Goal: Check status: Check status

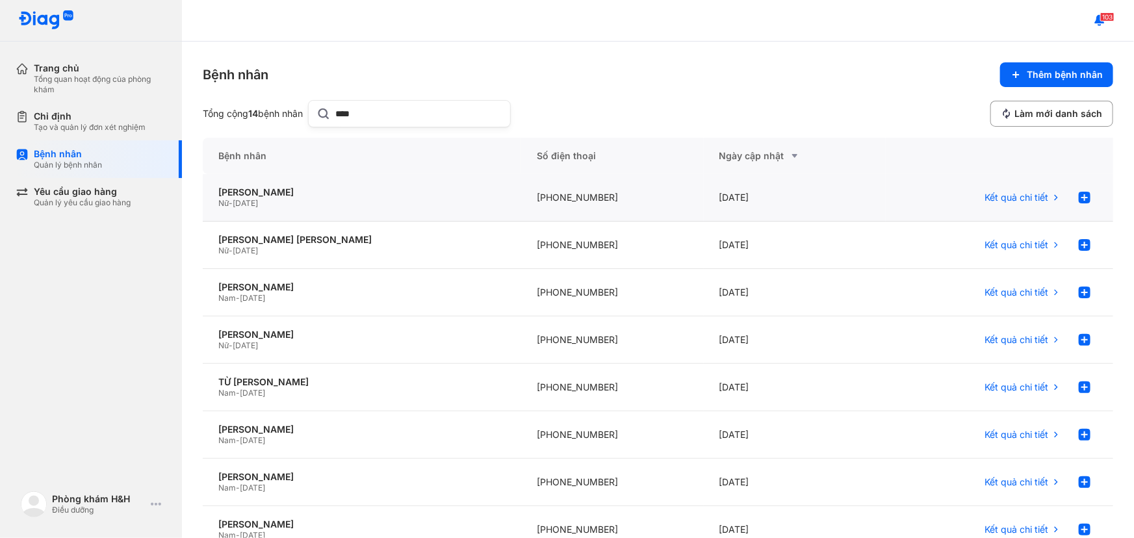
type input "****"
click at [735, 197] on div "[DATE]" at bounding box center [795, 197] width 182 height 47
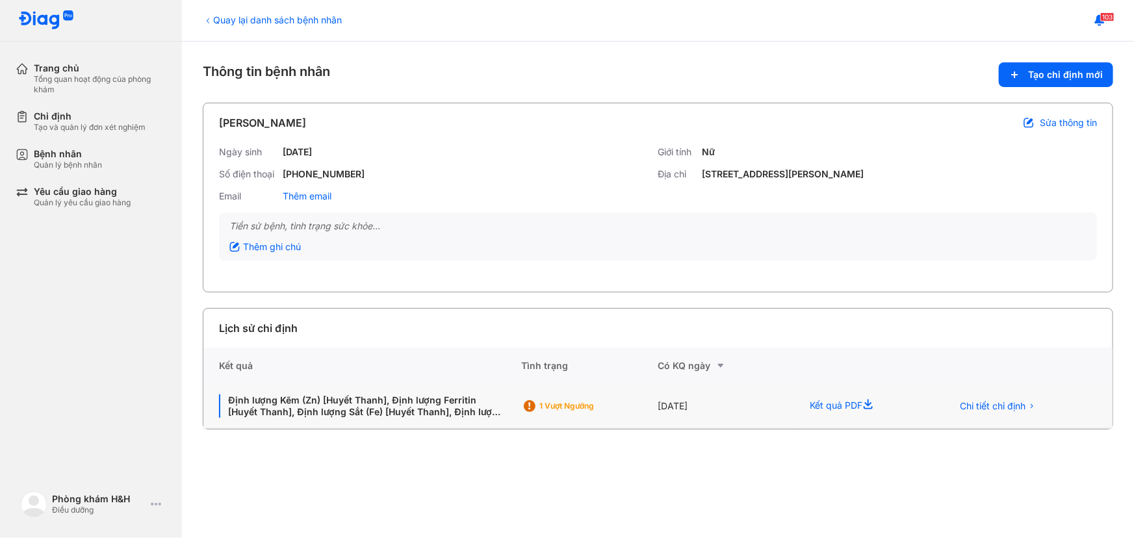
click at [684, 404] on div "[DATE]" at bounding box center [726, 406] width 137 height 45
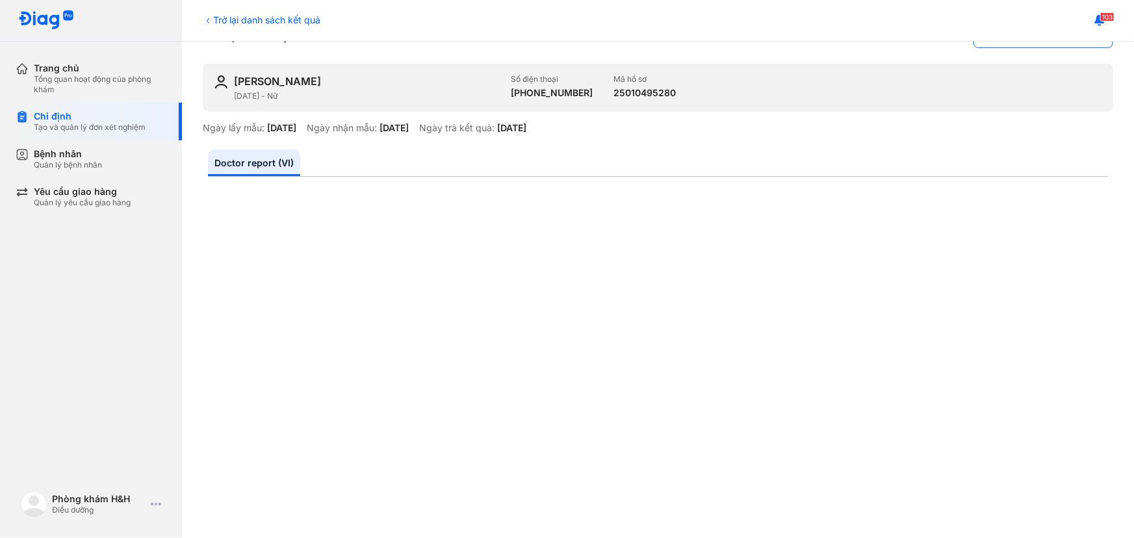
scroll to position [59, 0]
